Goal: Task Accomplishment & Management: Complete application form

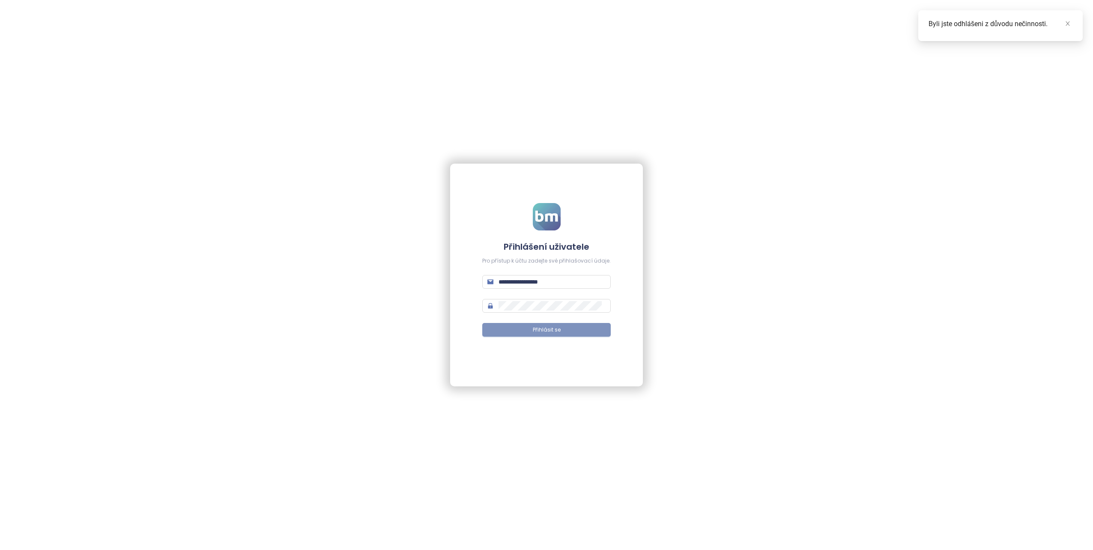
click at [544, 329] on span "Přihlásit se" at bounding box center [547, 330] width 28 height 8
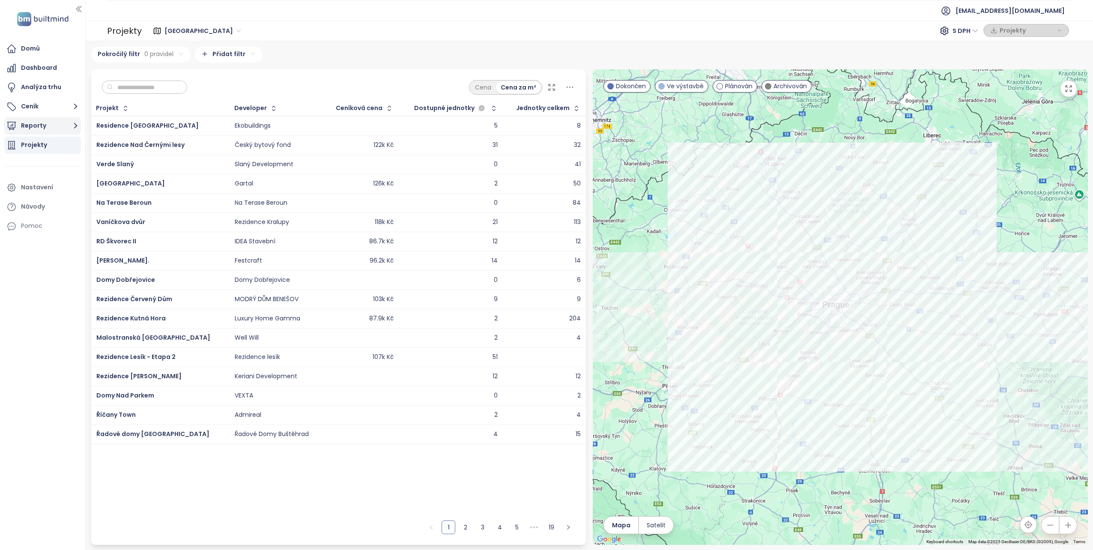
click at [30, 126] on button "Reporty" at bounding box center [42, 125] width 77 height 17
click at [35, 145] on div "Přidat report" at bounding box center [45, 145] width 37 height 11
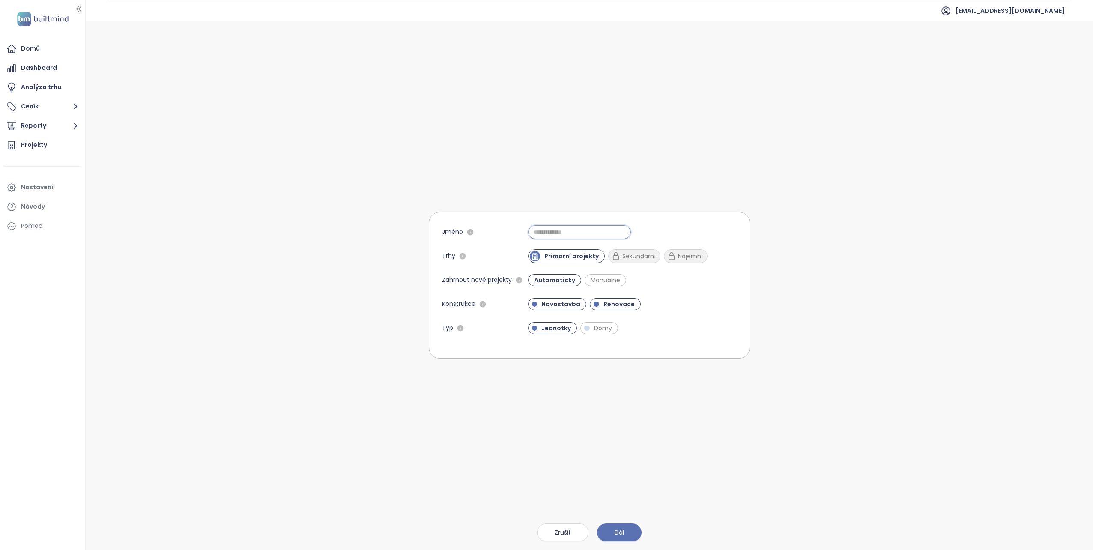
click at [544, 231] on input "Jméno" at bounding box center [579, 232] width 103 height 14
type input "*"
type input "******"
click at [544, 282] on span "Manuálne" at bounding box center [606, 280] width 38 height 9
click at [544, 327] on span "Domy" at bounding box center [603, 328] width 27 height 9
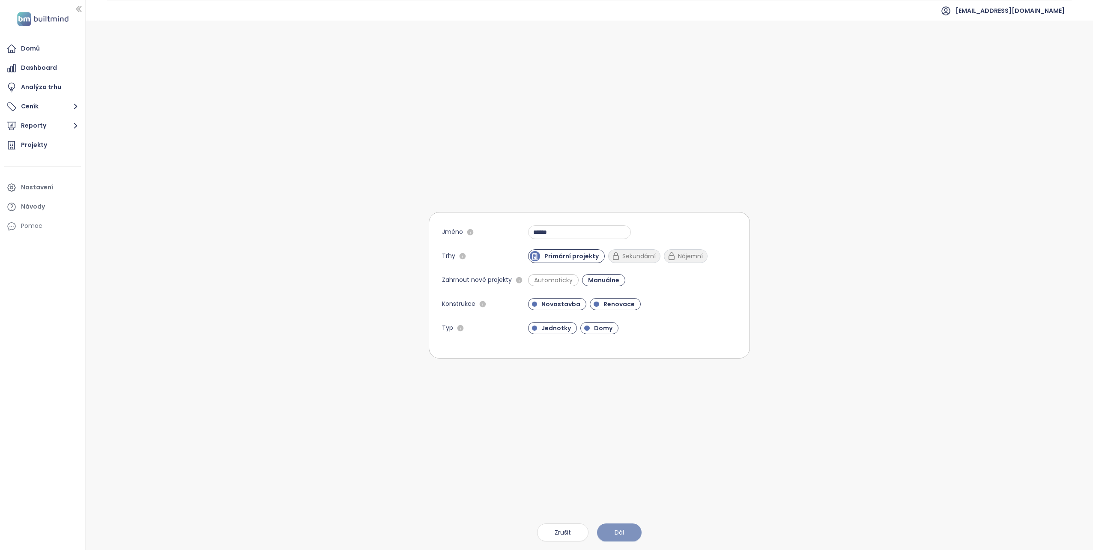
click at [544, 532] on button "Dál" at bounding box center [619, 533] width 45 height 18
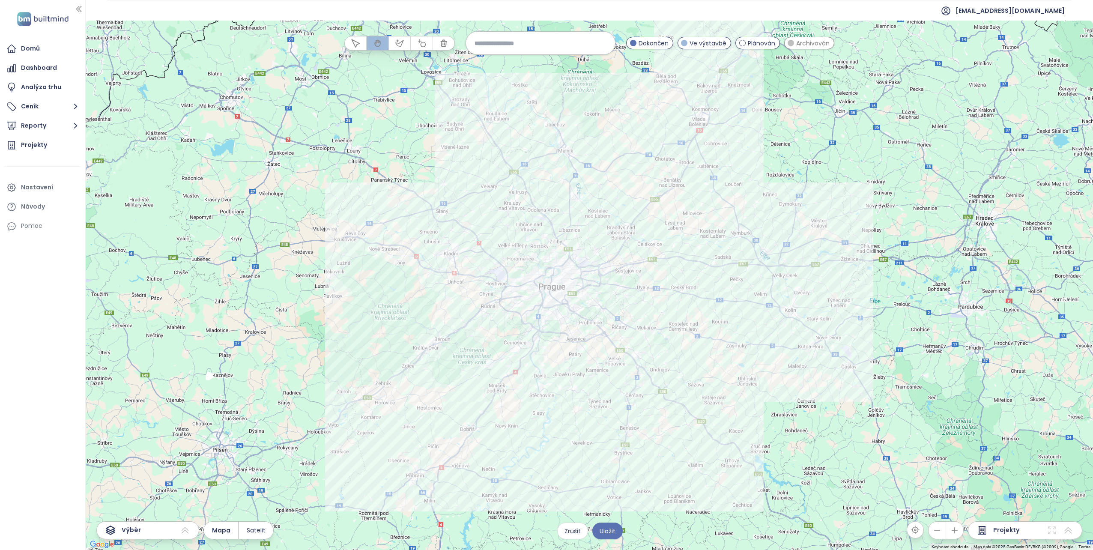
click at [544, 43] on span "Archivován" at bounding box center [812, 43] width 33 height 9
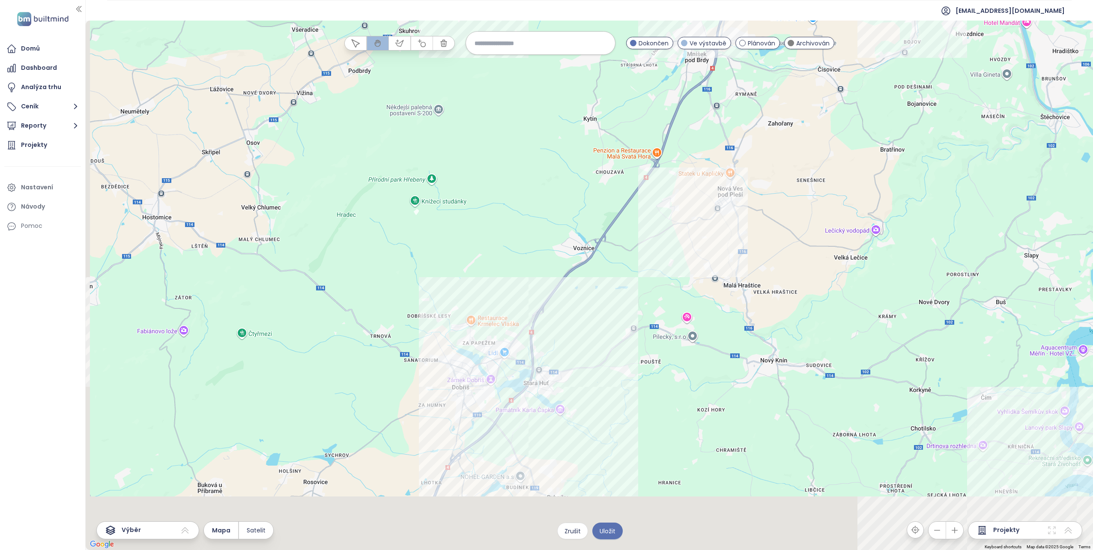
drag, startPoint x: 575, startPoint y: 310, endPoint x: 600, endPoint y: 281, distance: 38.6
click at [544, 281] on div at bounding box center [590, 286] width 1008 height 530
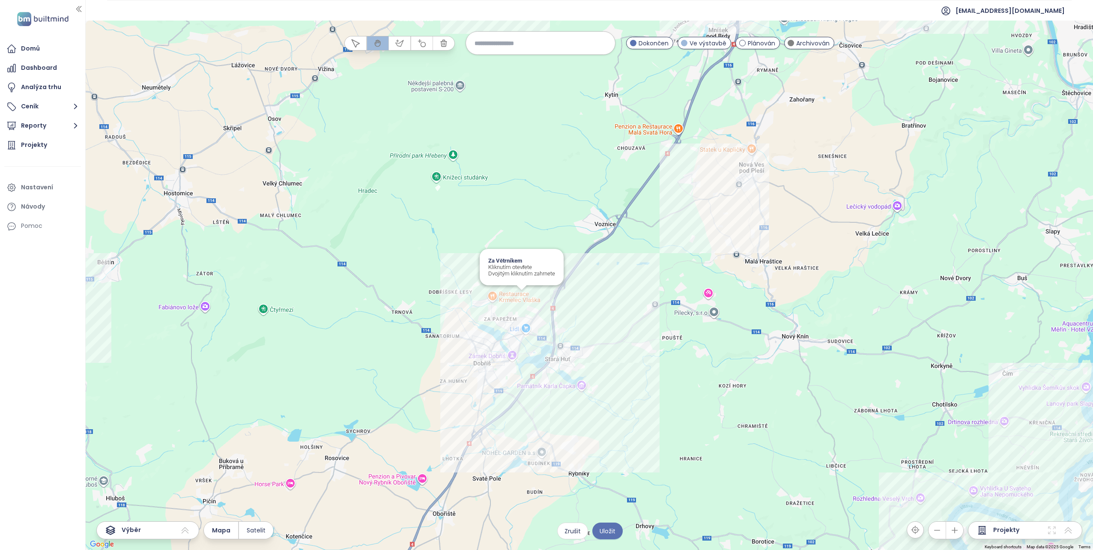
click at [523, 297] on div "Za Větrníkem Kliknutím otevřete Dvojitým kliknutím zahrnete" at bounding box center [590, 286] width 1008 height 530
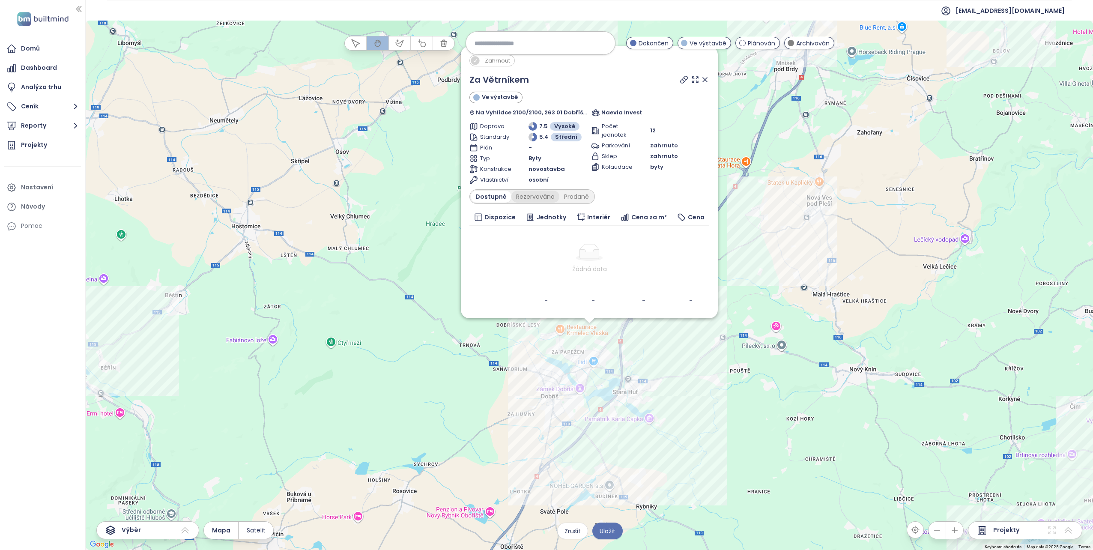
click at [537, 198] on div "Rezervováno" at bounding box center [536, 197] width 48 height 12
click at [544, 199] on div "Prodané" at bounding box center [577, 197] width 34 height 12
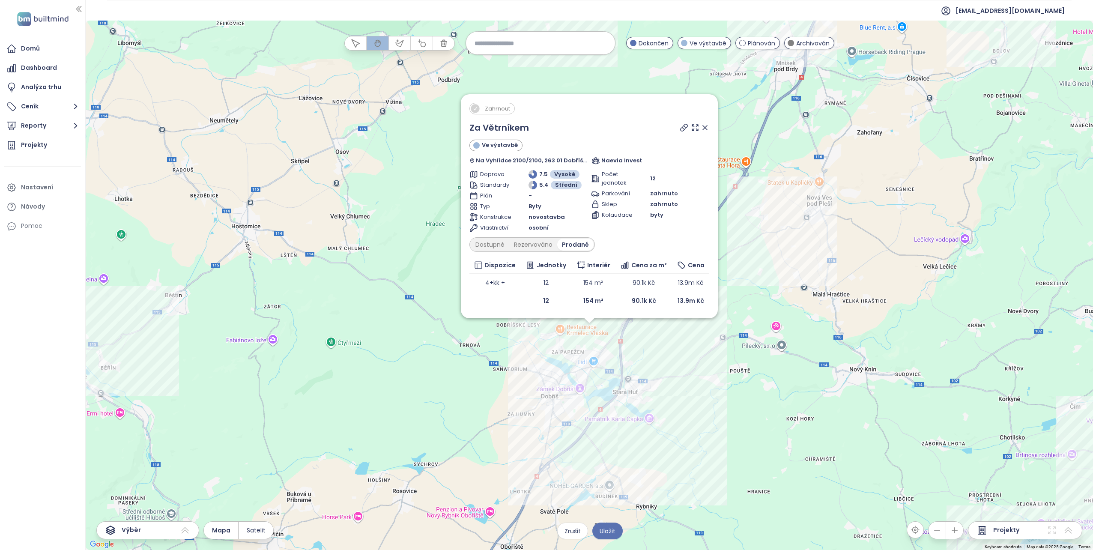
click at [491, 108] on span "Zahrnout" at bounding box center [498, 108] width 34 height 11
click at [472, 377] on div "Zahrnout Za Větrníkem Ve výstavbě Na Vyhlídce 2100/2100, 263 01 Dobříš, Czechia…" at bounding box center [590, 286] width 1008 height 530
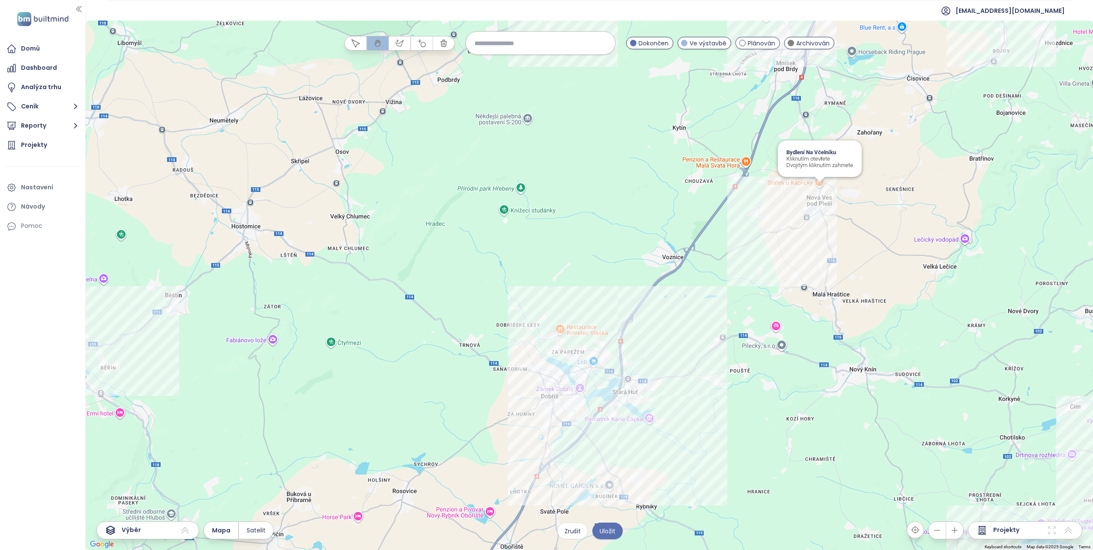
click at [544, 187] on div "Bydlení Na Včelníku Kliknutím otevřete Dvojitým kliknutím zahrnete" at bounding box center [590, 286] width 1008 height 530
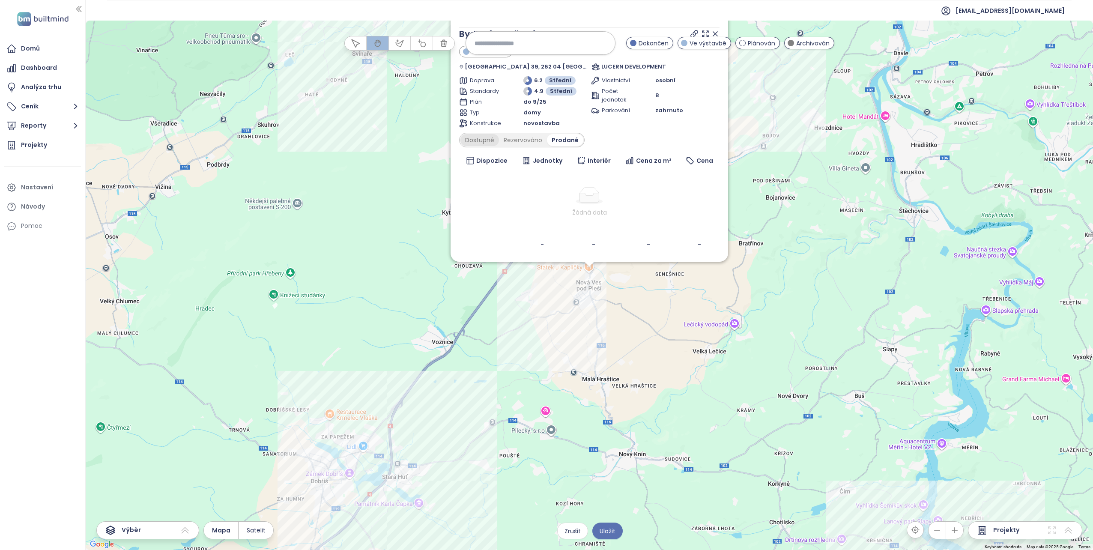
click at [484, 143] on div "Dostupné" at bounding box center [480, 140] width 39 height 12
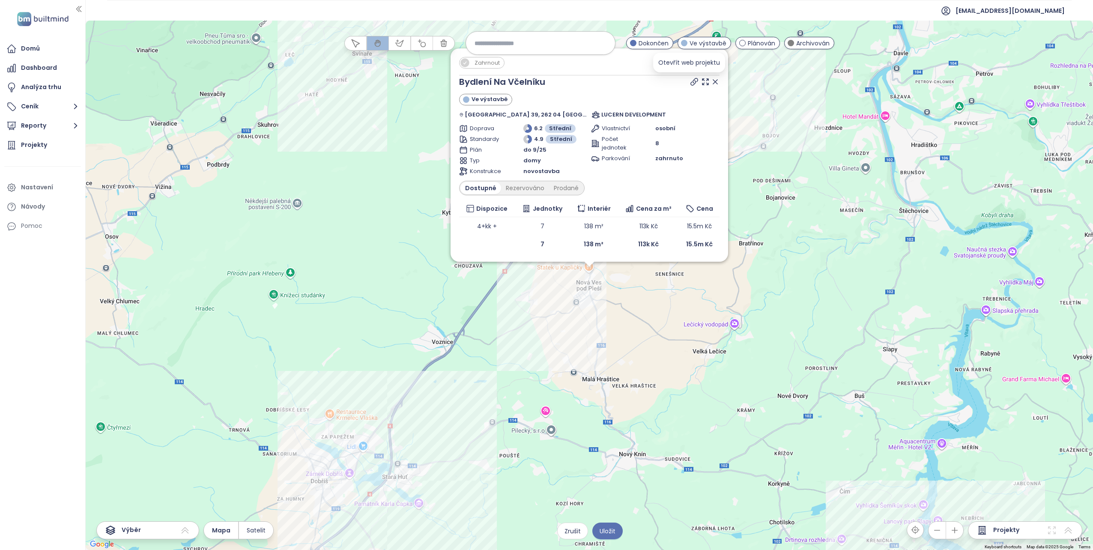
click at [544, 84] on icon at bounding box center [694, 81] width 7 height 7
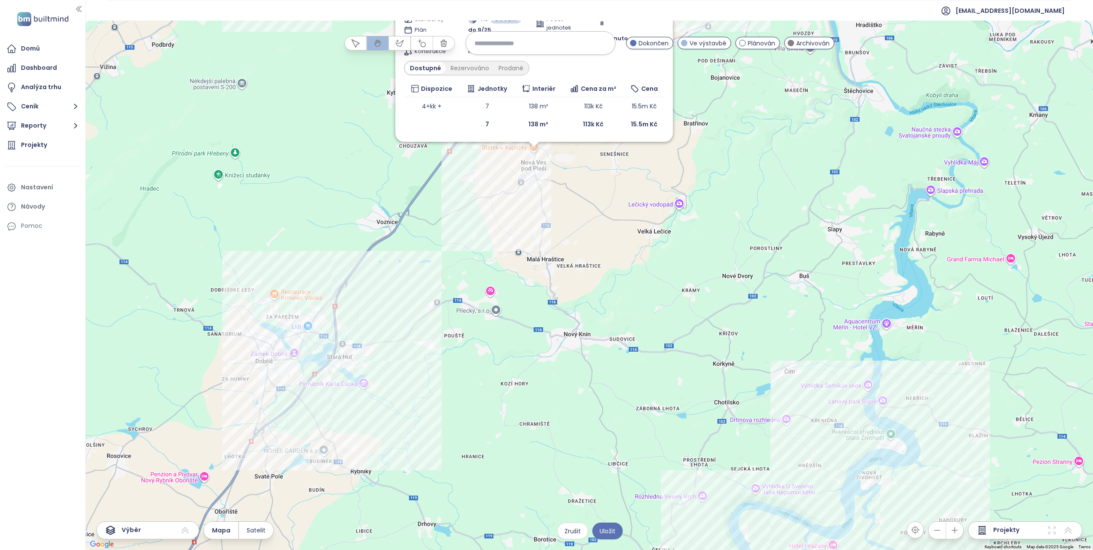
drag, startPoint x: 749, startPoint y: 368, endPoint x: 694, endPoint y: 245, distance: 135.2
click at [544, 245] on div "Zahrnout Bydlení Na Včelníku Ve výstavbě [GEOGRAPHIC_DATA] 39, 262 04 [GEOGRAPH…" at bounding box center [590, 286] width 1008 height 530
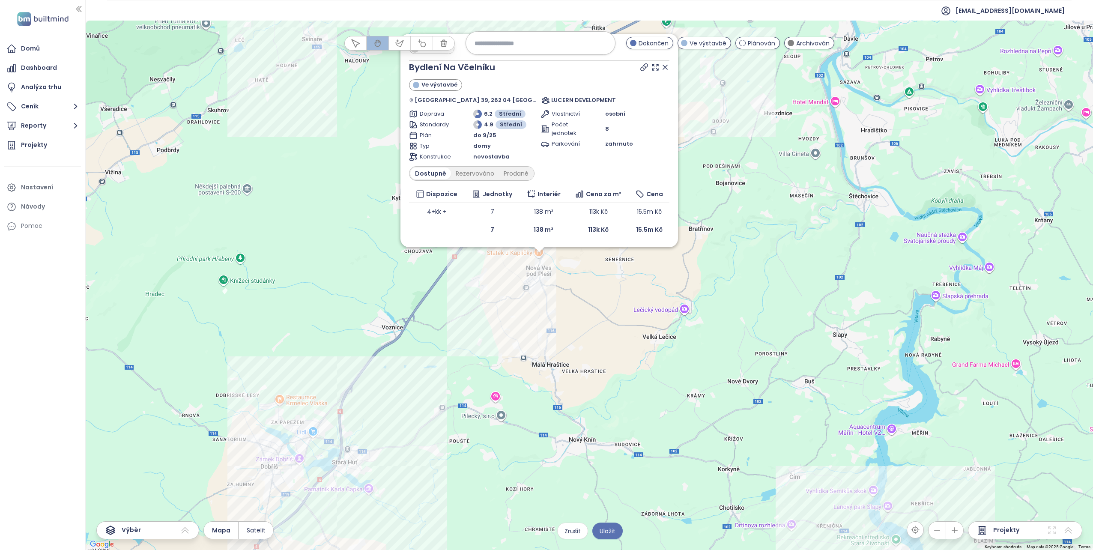
drag, startPoint x: 643, startPoint y: 284, endPoint x: 652, endPoint y: 358, distance: 74.8
click at [544, 358] on div "Zahrnout Bydlení Na Včelníku Ve výstavbě [GEOGRAPHIC_DATA] 39, 262 04 [GEOGRAPH…" at bounding box center [590, 286] width 1008 height 530
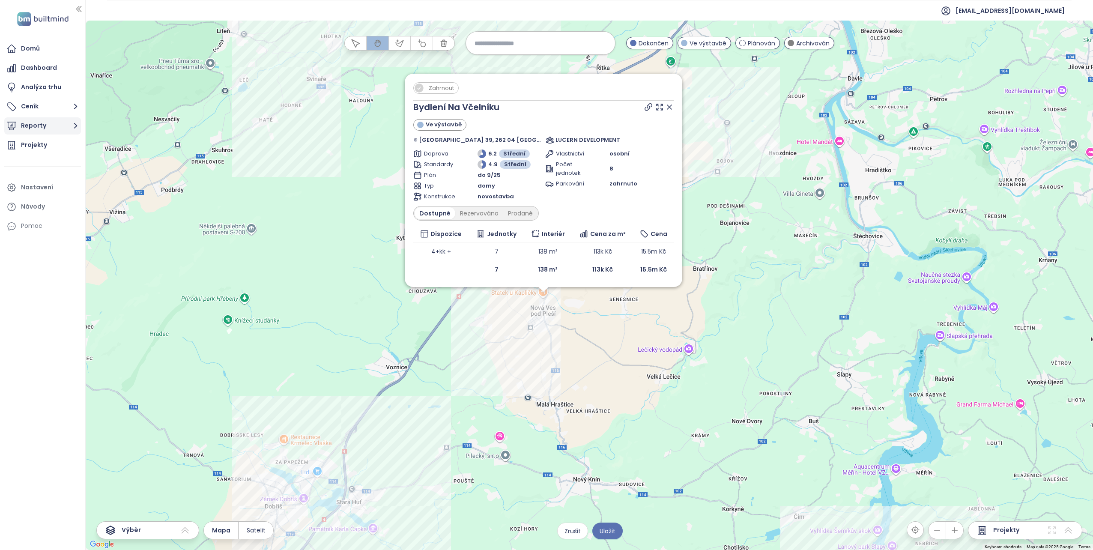
click at [35, 128] on button "Reporty" at bounding box center [42, 125] width 77 height 17
click at [36, 194] on div "Buš" at bounding box center [32, 193] width 10 height 11
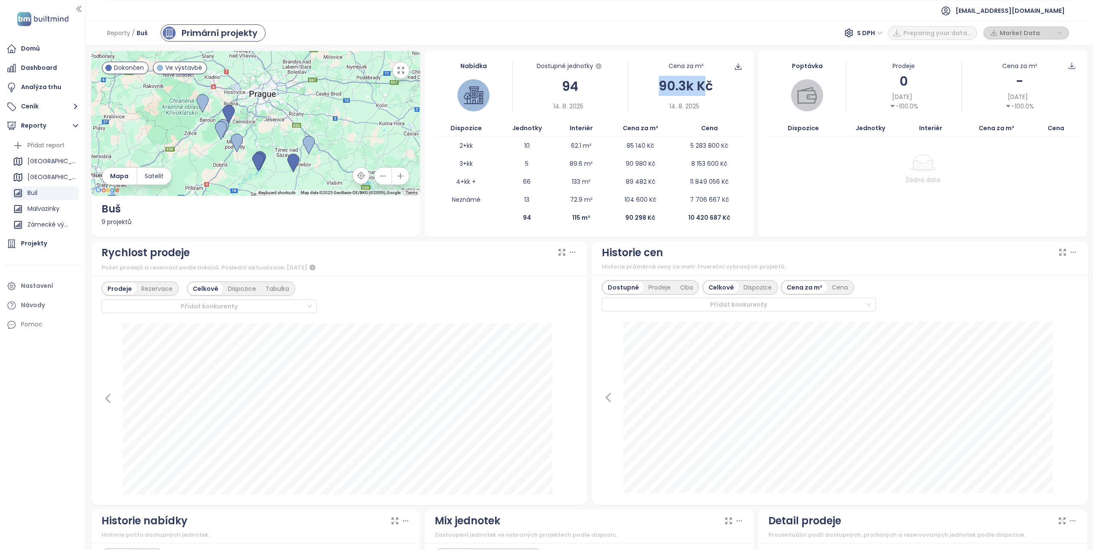
drag, startPoint x: 657, startPoint y: 87, endPoint x: 700, endPoint y: 87, distance: 42.8
click at [544, 87] on div "90.3k Kč" at bounding box center [685, 86] width 115 height 20
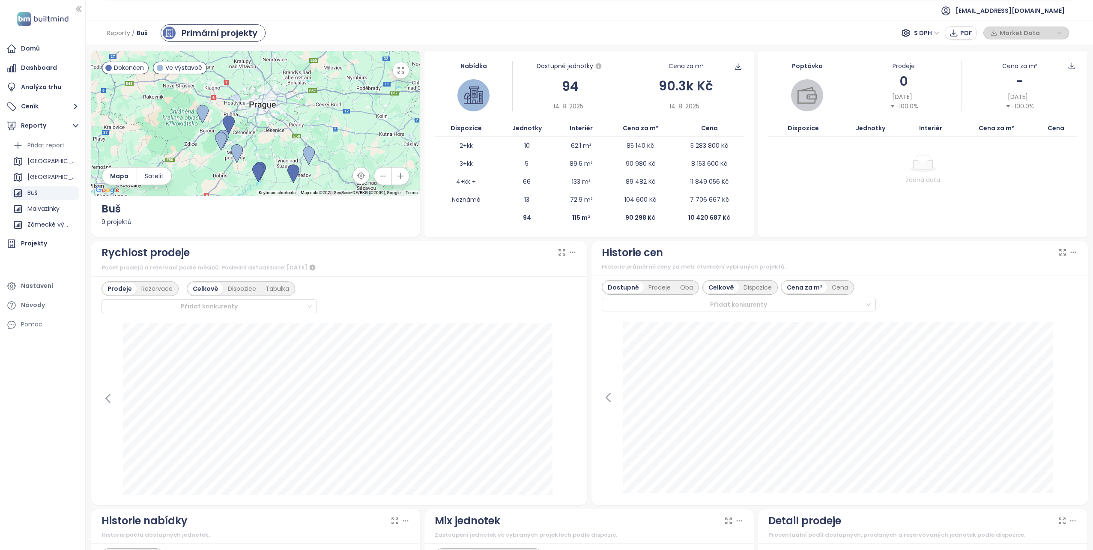
click at [544, 109] on span "14. 8. 2025" at bounding box center [685, 106] width 30 height 9
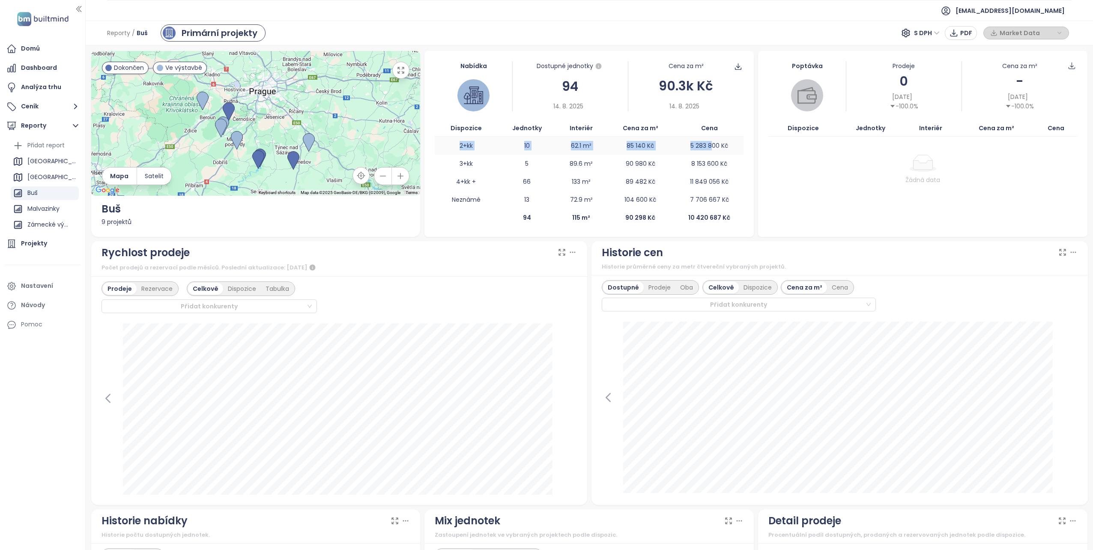
drag, startPoint x: 447, startPoint y: 147, endPoint x: 709, endPoint y: 147, distance: 262.2
click at [544, 147] on tr "2+kk 10 62.1 m² 85 140 Kč 5 283 800 Kč" at bounding box center [589, 146] width 309 height 18
click at [544, 165] on p "90 980 Kč" at bounding box center [641, 163] width 30 height 9
